Goal: Book appointment/travel/reservation

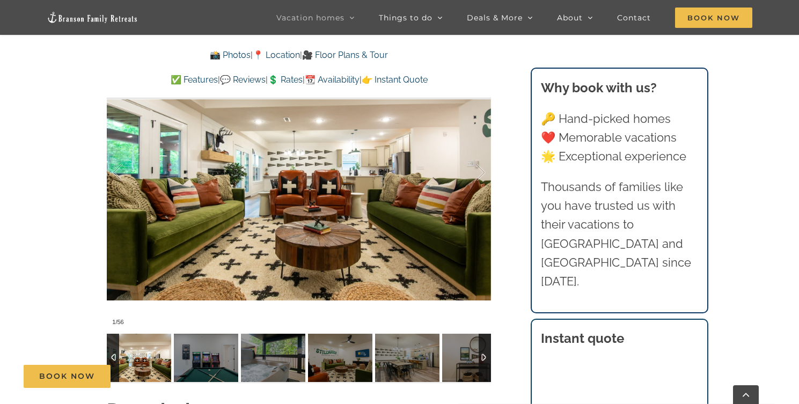
scroll to position [805, 0]
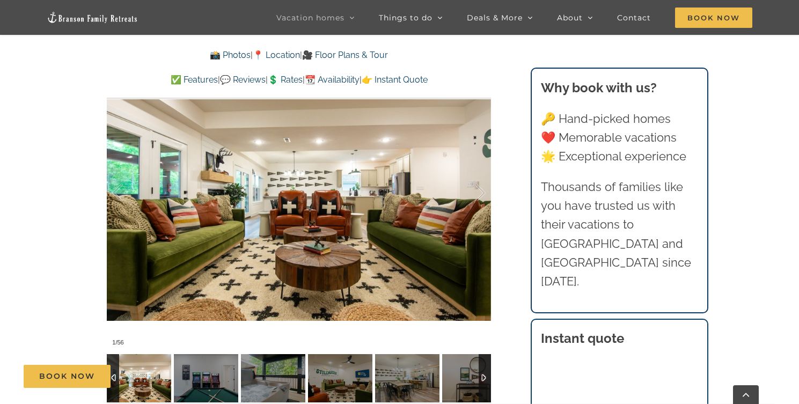
click at [481, 361] on div at bounding box center [485, 378] width 12 height 48
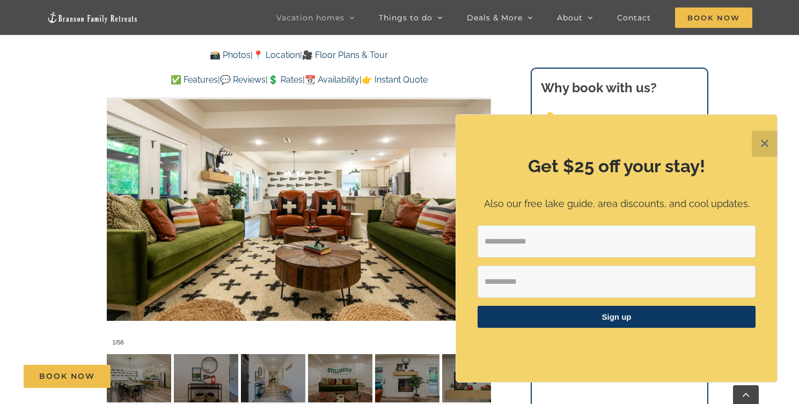
click at [768, 141] on button "✕" at bounding box center [765, 144] width 26 height 26
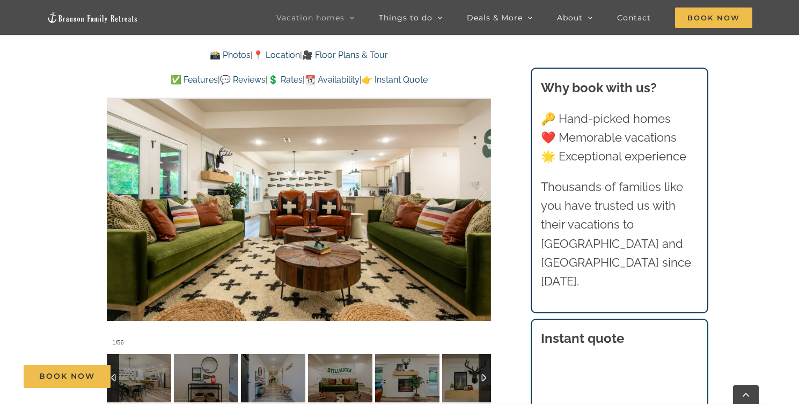
click at [485, 359] on div at bounding box center [485, 378] width 12 height 48
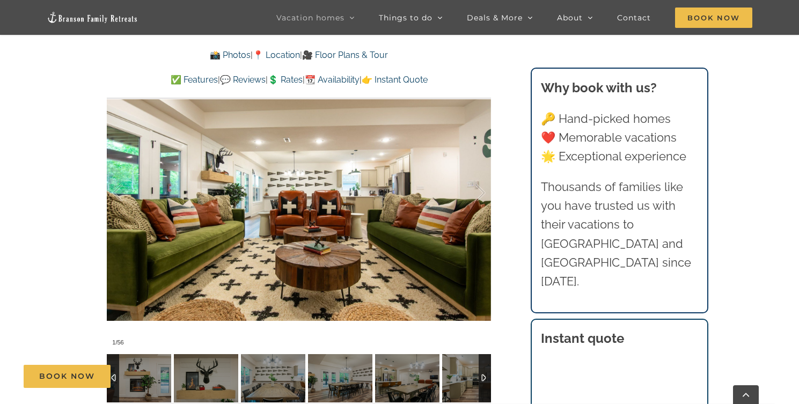
click at [485, 359] on div at bounding box center [485, 378] width 12 height 48
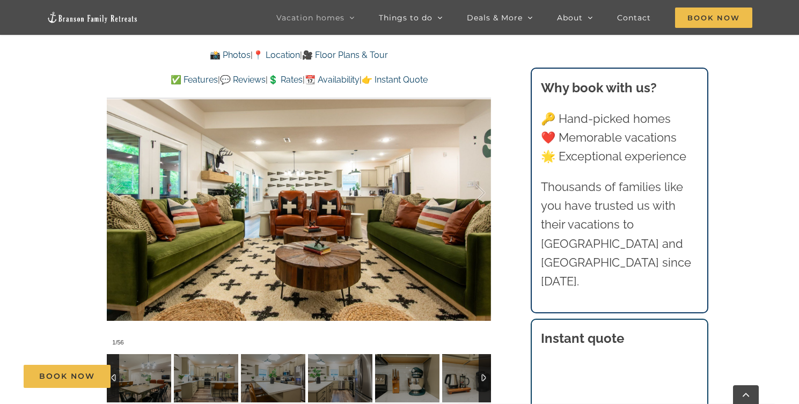
click at [485, 359] on div at bounding box center [485, 378] width 12 height 48
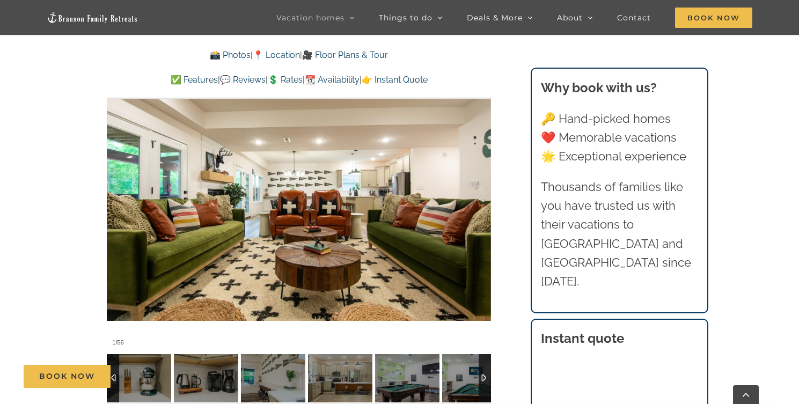
click at [485, 359] on div at bounding box center [485, 378] width 12 height 48
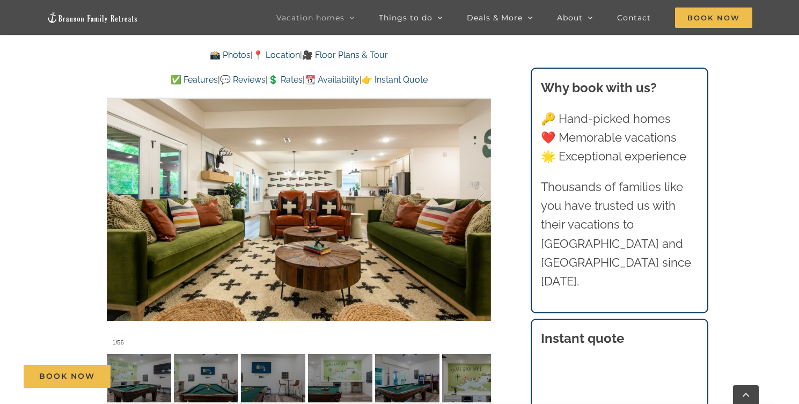
click at [398, 368] on div "Book Now" at bounding box center [408, 376] width 769 height 23
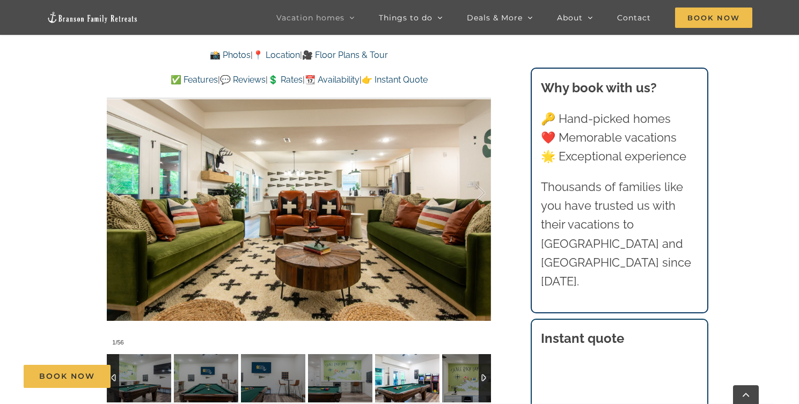
click at [413, 356] on img at bounding box center [407, 378] width 64 height 48
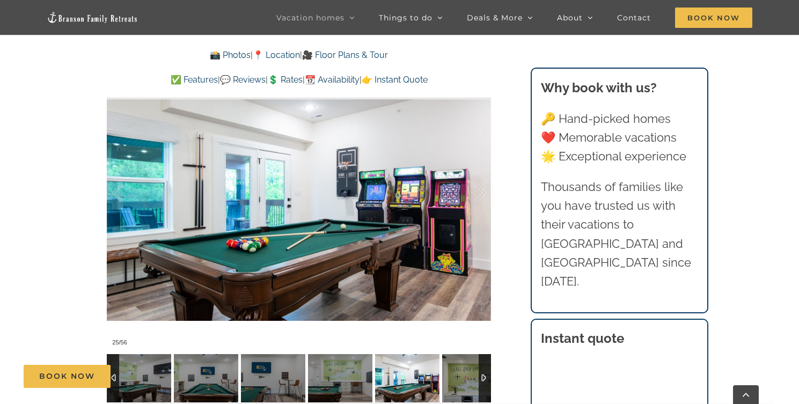
click at [484, 357] on div at bounding box center [485, 378] width 12 height 48
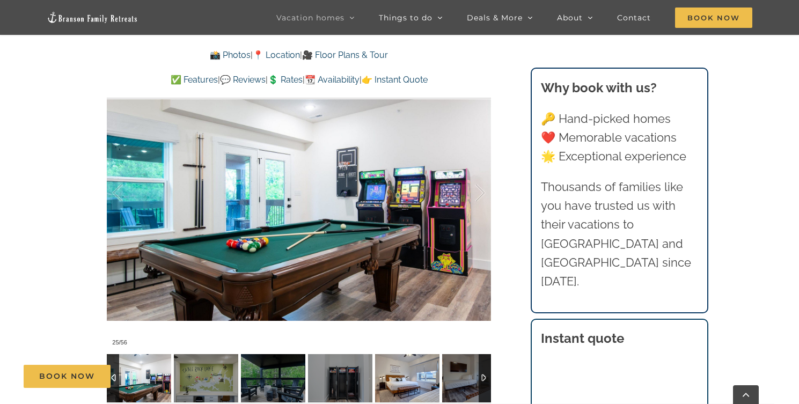
click at [410, 356] on img at bounding box center [407, 378] width 64 height 48
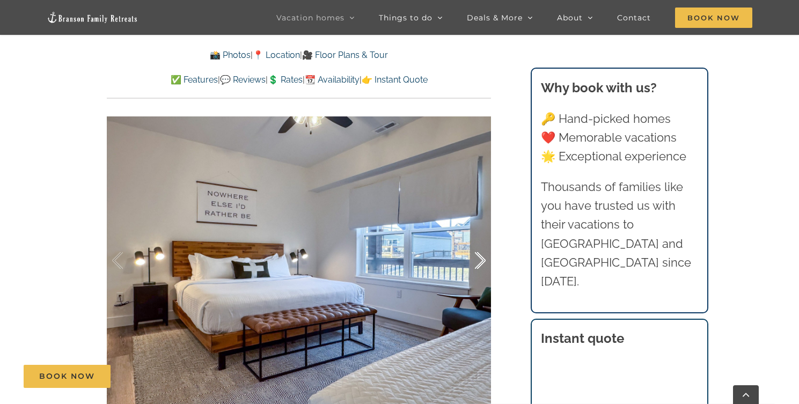
scroll to position [738, 0]
click at [480, 243] on div at bounding box center [468, 260] width 33 height 67
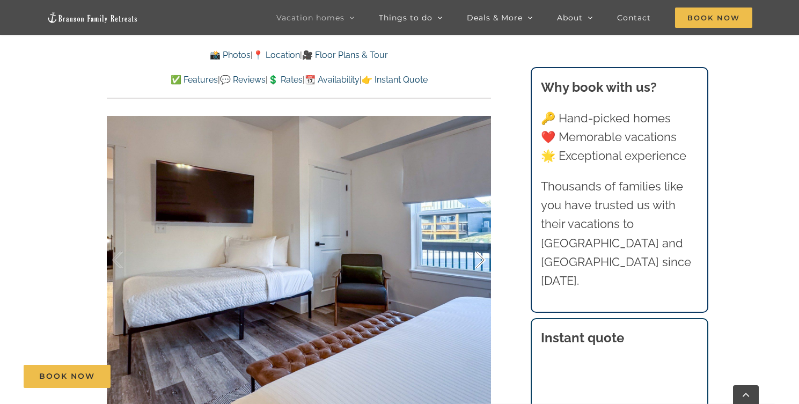
click at [480, 243] on div at bounding box center [468, 260] width 33 height 67
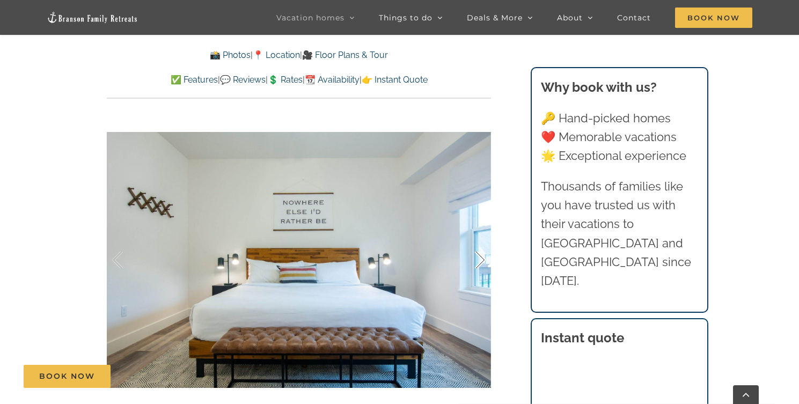
click at [480, 243] on div at bounding box center [468, 260] width 33 height 67
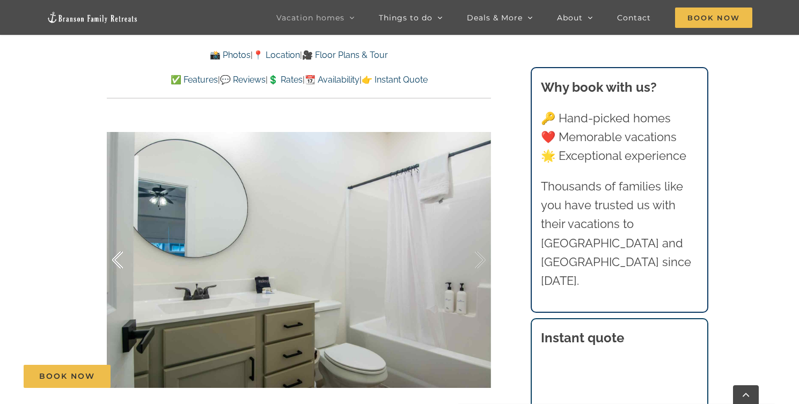
click at [117, 240] on div at bounding box center [128, 260] width 33 height 67
